Goal: Transaction & Acquisition: Purchase product/service

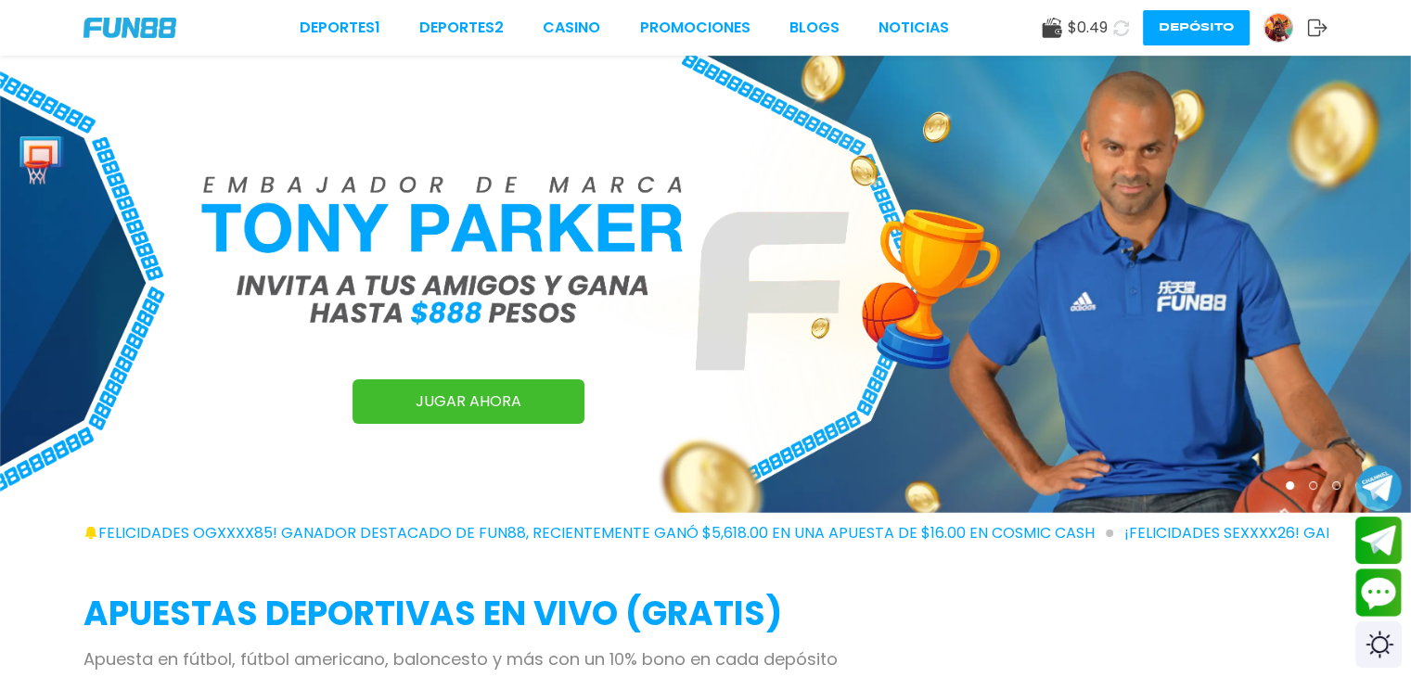
click at [1286, 20] on img at bounding box center [1278, 28] width 28 height 28
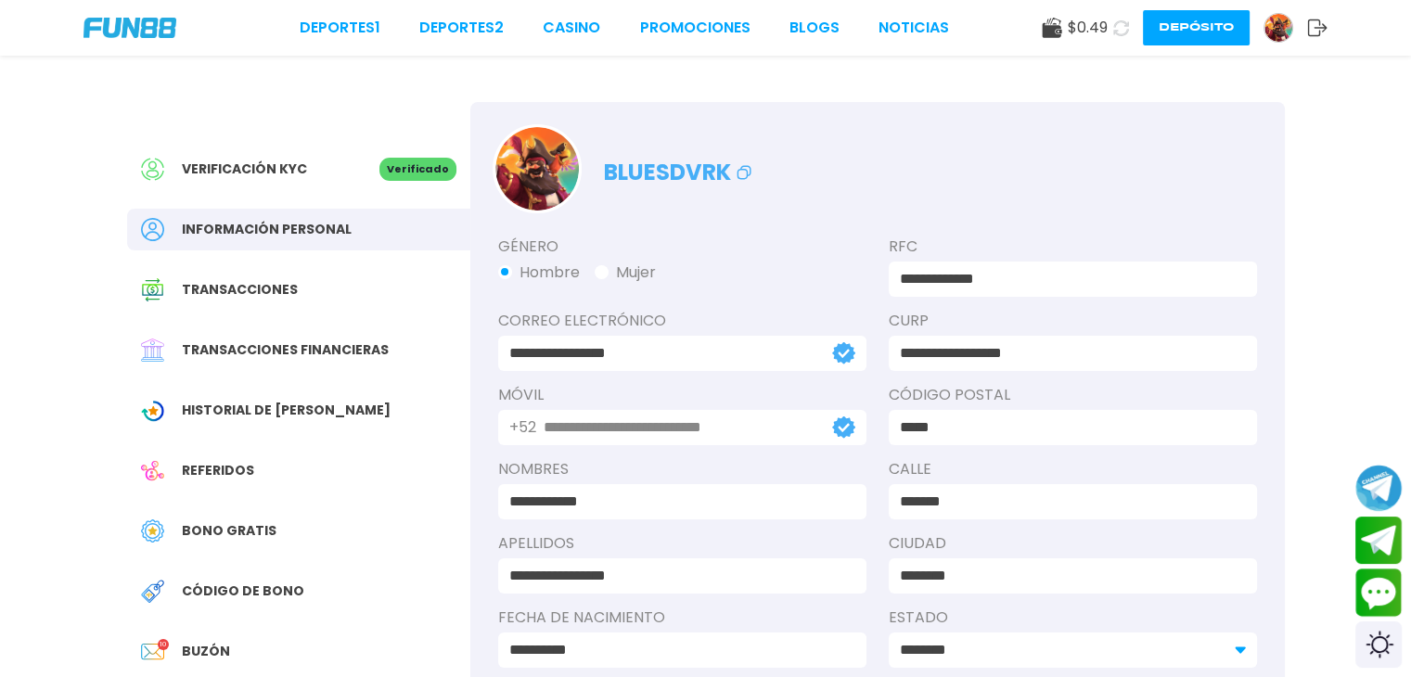
click at [221, 519] on div "Bono Gratis" at bounding box center [298, 531] width 343 height 42
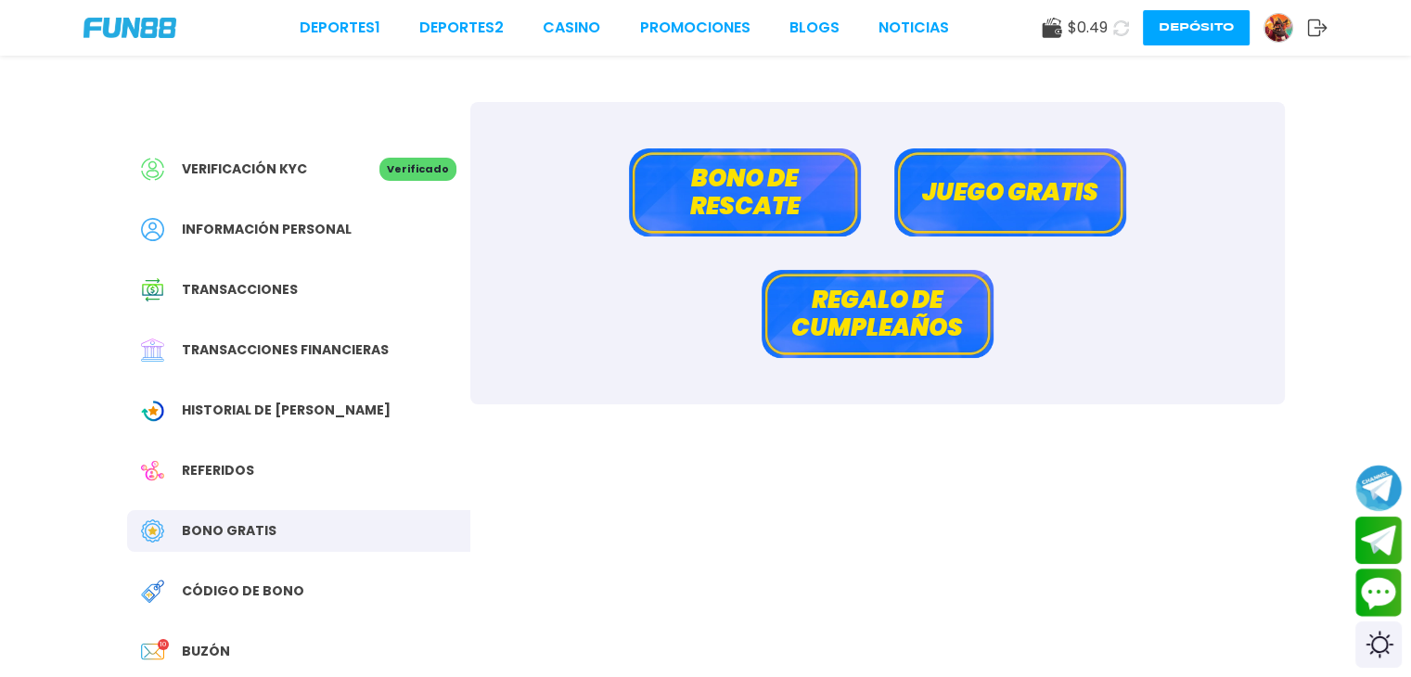
click at [798, 213] on button "Bono de rescate" at bounding box center [745, 192] width 232 height 88
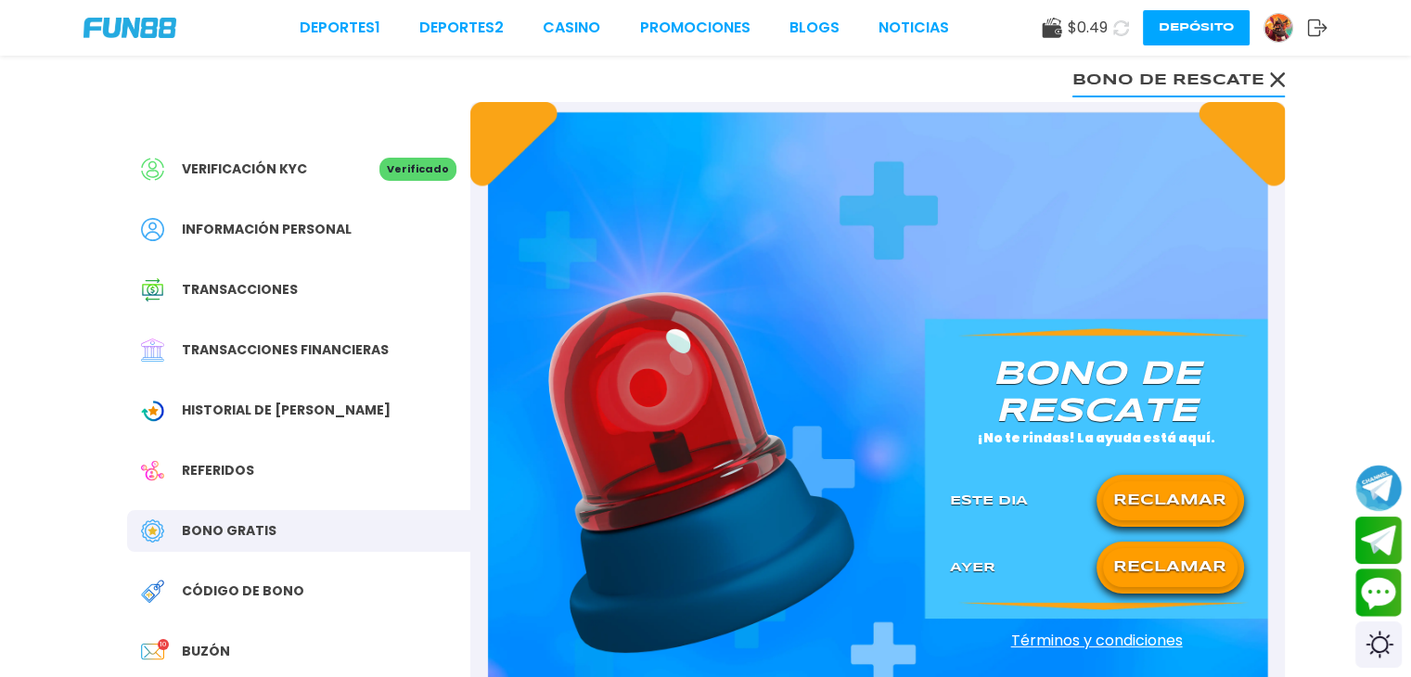
click at [1179, 493] on button "RECLAMAR" at bounding box center [1170, 500] width 134 height 39
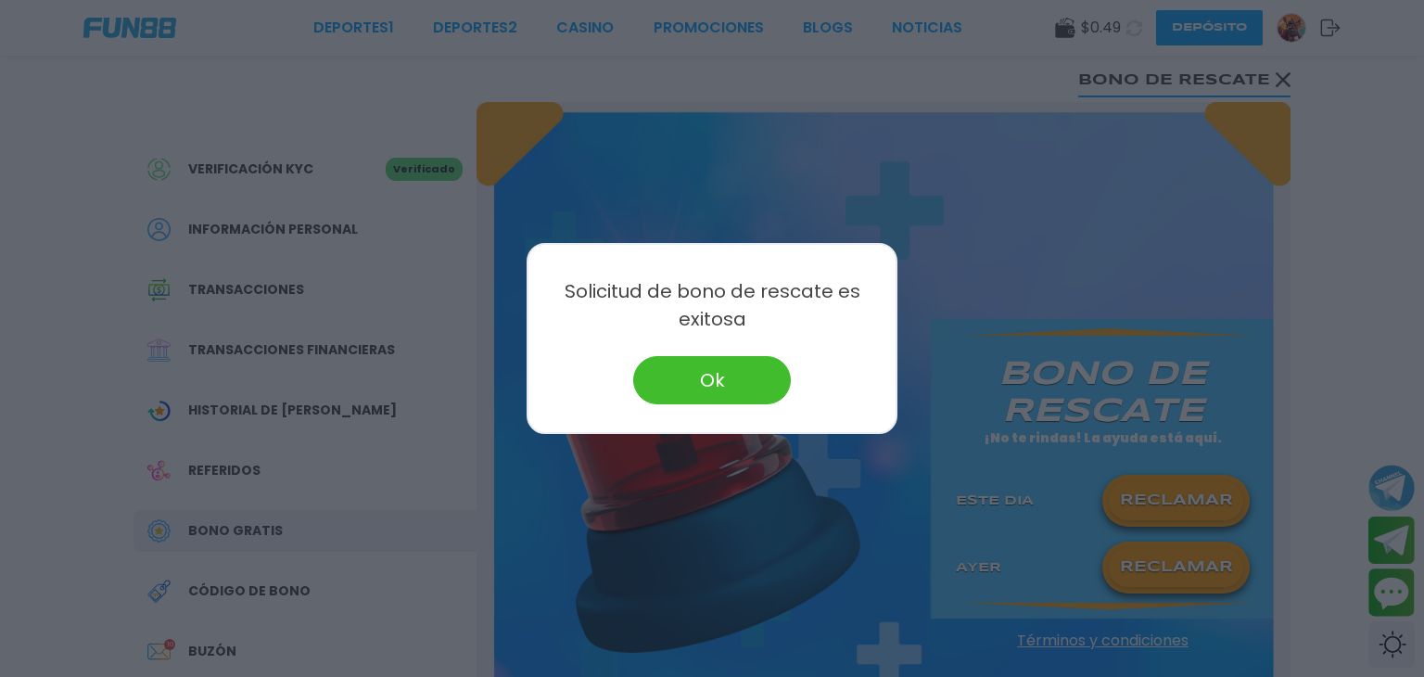
click at [748, 366] on button "Ok" at bounding box center [712, 380] width 158 height 48
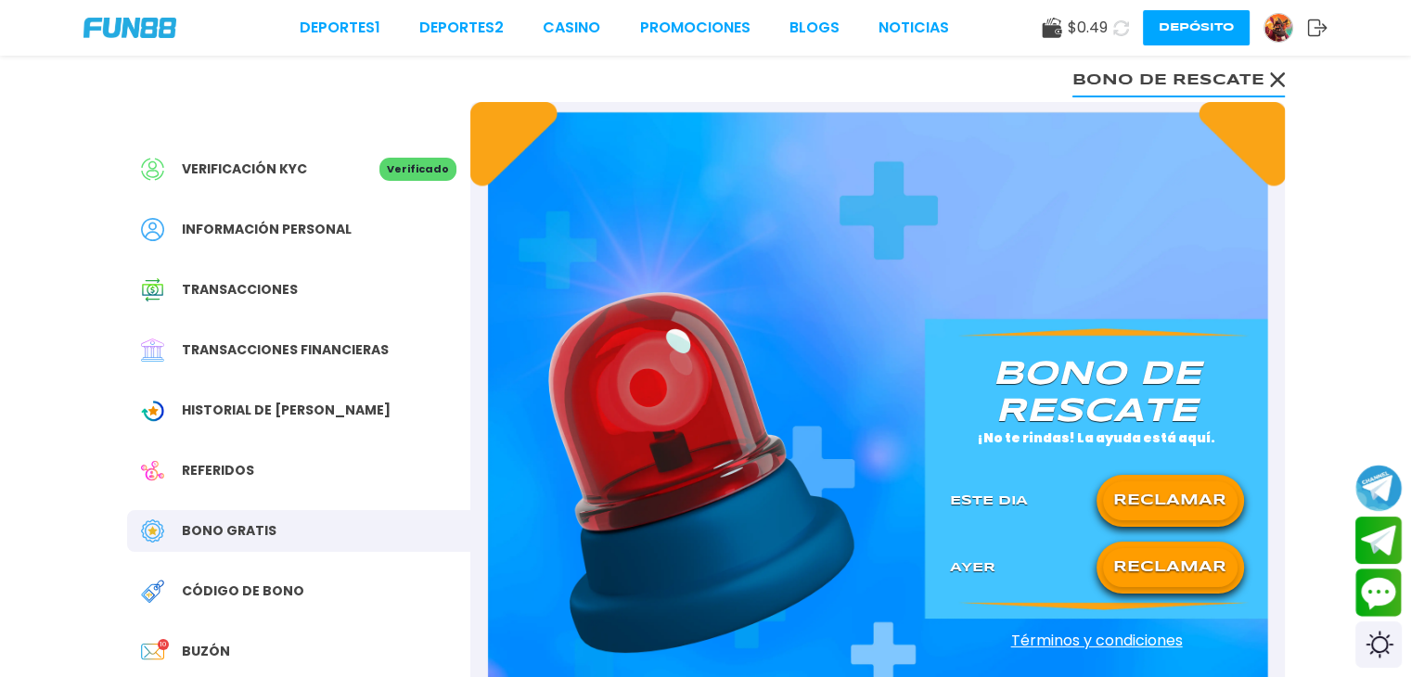
click at [583, 15] on div "Deportes 1 Deportes 2 CASINO Promociones BLOGS NOTICIAS $ 0.49 Depósito" at bounding box center [705, 28] width 1411 height 56
click at [582, 21] on link "CASINO" at bounding box center [571, 28] width 57 height 22
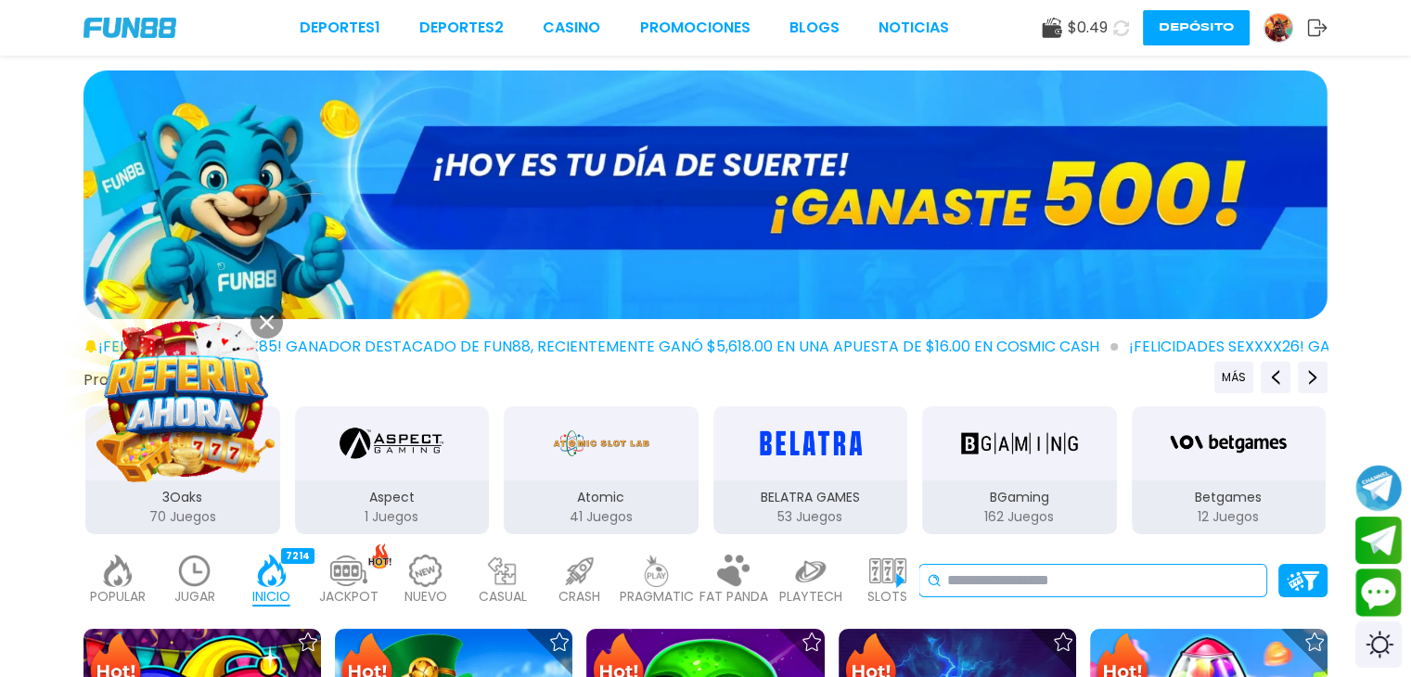
click at [964, 574] on input at bounding box center [1103, 580] width 312 height 22
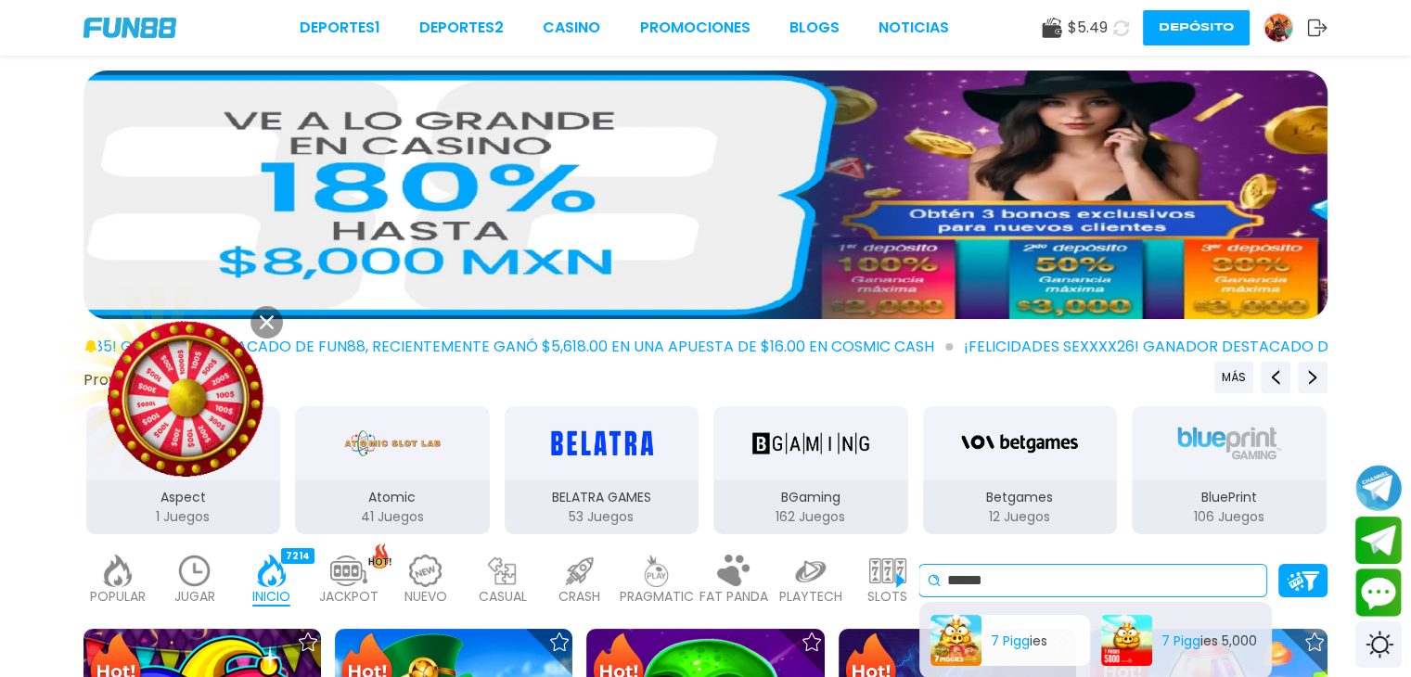
type input "******"
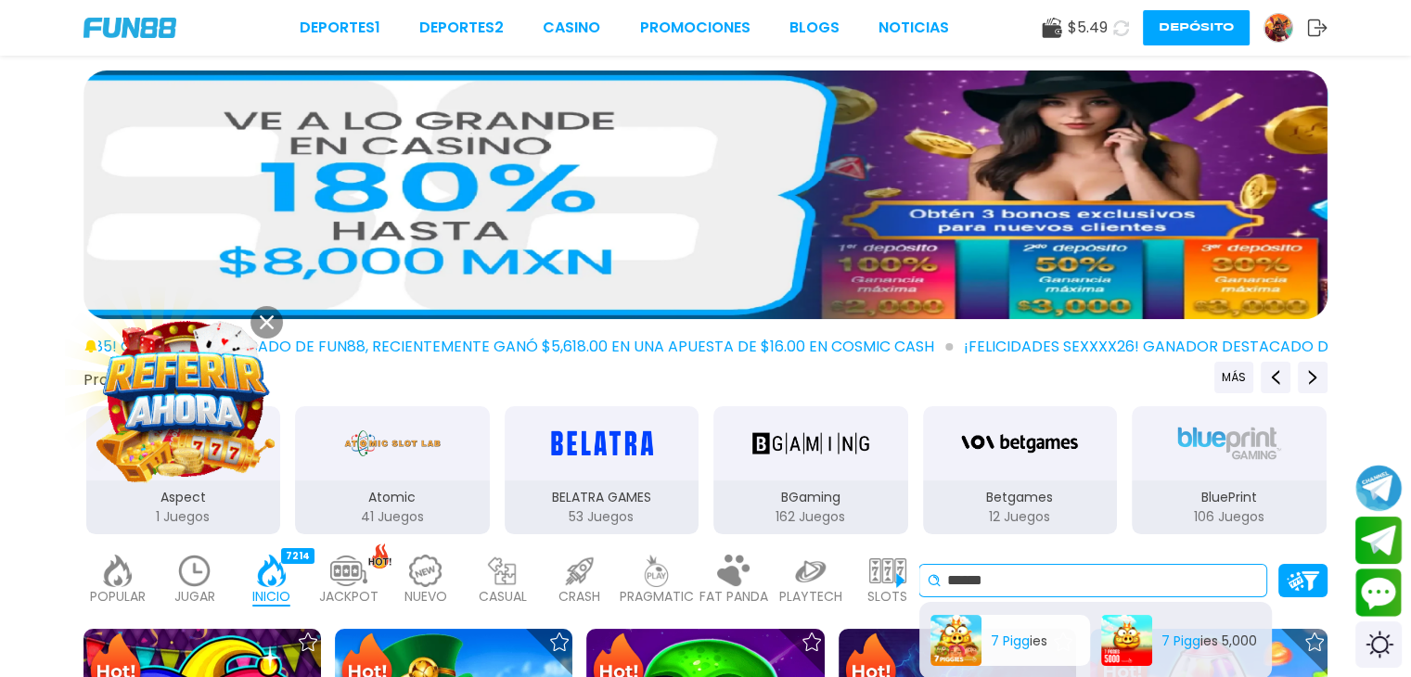
click at [1024, 640] on div "7 Pigg ies" at bounding box center [1010, 640] width 160 height 51
